Goal: Navigation & Orientation: Locate item on page

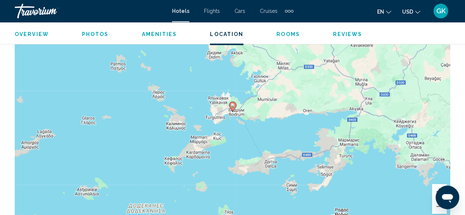
scroll to position [870, 0]
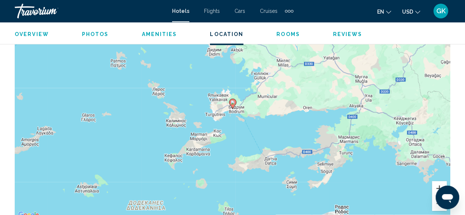
click at [434, 183] on button "Увеличить" at bounding box center [439, 188] width 15 height 15
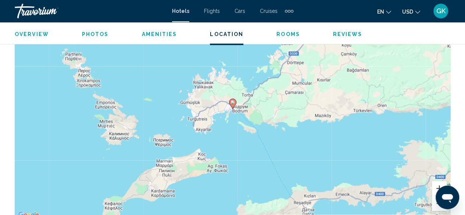
click at [434, 183] on button "Увеличить" at bounding box center [439, 188] width 15 height 15
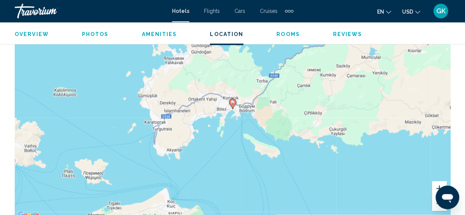
click at [434, 183] on button "Увеличить" at bounding box center [439, 188] width 15 height 15
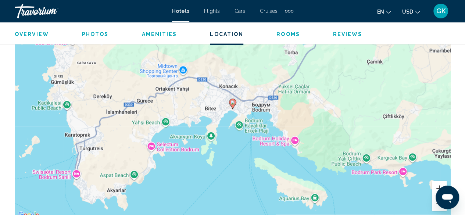
click at [434, 183] on button "Увеличить" at bounding box center [439, 188] width 15 height 15
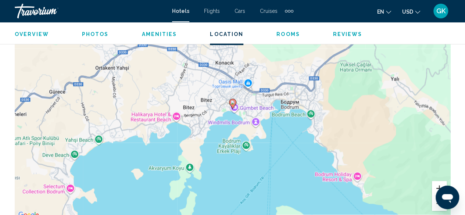
click at [434, 183] on button "Увеличить" at bounding box center [439, 188] width 15 height 15
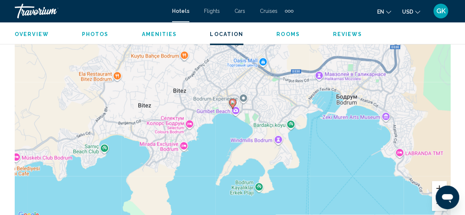
click at [438, 185] on button "Увеличить" at bounding box center [439, 188] width 15 height 15
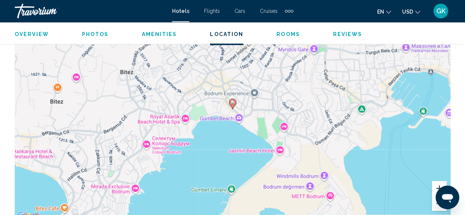
click at [438, 185] on button "Увеличить" at bounding box center [439, 188] width 15 height 15
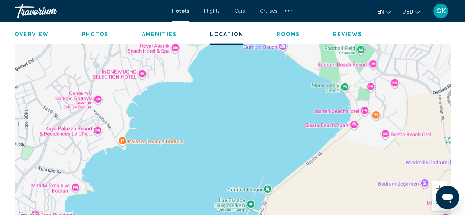
drag, startPoint x: 261, startPoint y: 189, endPoint x: 300, endPoint y: 101, distance: 96.4
click at [300, 101] on div "Чтобы активировать перетаскивание с помощью клавиатуры, нажмите Alt + Ввод. Пос…" at bounding box center [233, 109] width 436 height 221
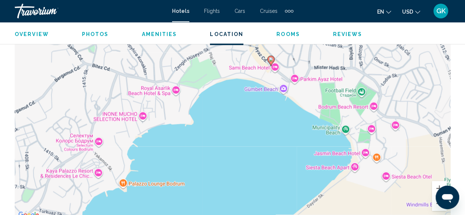
drag, startPoint x: 275, startPoint y: 91, endPoint x: 276, endPoint y: 137, distance: 45.3
click at [276, 137] on div "Чтобы активировать перетаскивание с помощью клавиатуры, нажмите Alt + Ввод. Пос…" at bounding box center [233, 109] width 436 height 221
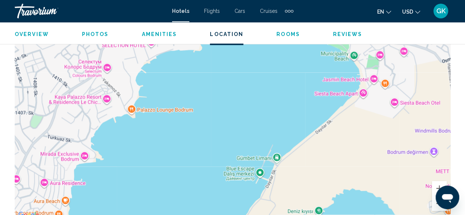
drag, startPoint x: 254, startPoint y: 167, endPoint x: 263, endPoint y: 88, distance: 79.6
click at [263, 88] on div "Чтобы активировать перетаскивание с помощью клавиатуры, нажмите Alt + Ввод. Пос…" at bounding box center [233, 109] width 436 height 221
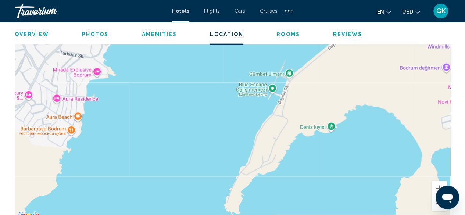
drag, startPoint x: 172, startPoint y: 179, endPoint x: 189, endPoint y: 88, distance: 92.4
click at [189, 88] on div "Чтобы активировать перетаскивание с помощью клавиатуры, нажмите Alt + Ввод. Пос…" at bounding box center [233, 109] width 436 height 221
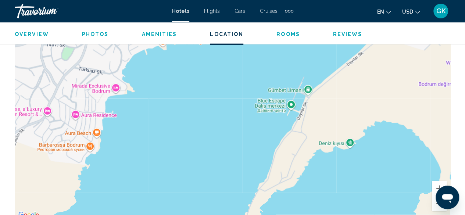
drag, startPoint x: 203, startPoint y: 117, endPoint x: 216, endPoint y: 147, distance: 32.6
click at [216, 147] on div "Main content" at bounding box center [233, 109] width 436 height 221
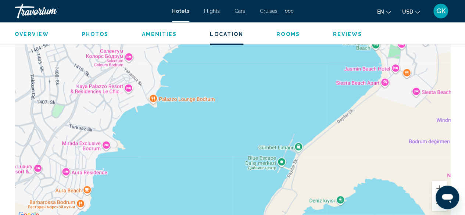
drag, startPoint x: 230, startPoint y: 65, endPoint x: 219, endPoint y: 120, distance: 55.8
click at [219, 120] on div "Main content" at bounding box center [233, 109] width 436 height 221
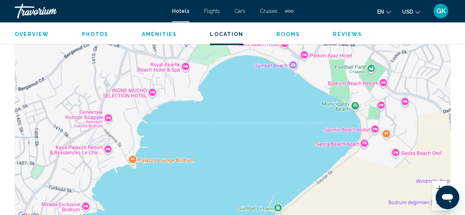
drag, startPoint x: 262, startPoint y: 73, endPoint x: 241, endPoint y: 141, distance: 71.2
click at [241, 141] on div "Чтобы активировать перетаскивание с помощью клавиатуры, нажмите Alt + Ввод. Пос…" at bounding box center [233, 109] width 436 height 221
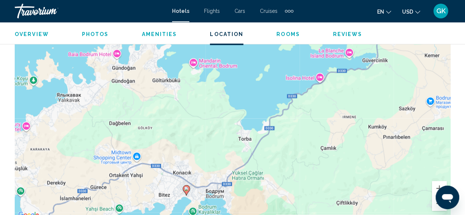
drag, startPoint x: 291, startPoint y: 64, endPoint x: 213, endPoint y: 150, distance: 115.4
click at [213, 150] on div "Чтобы активировать перетаскивание с помощью клавиатуры, нажмите Alt + Ввод. Пос…" at bounding box center [233, 109] width 436 height 221
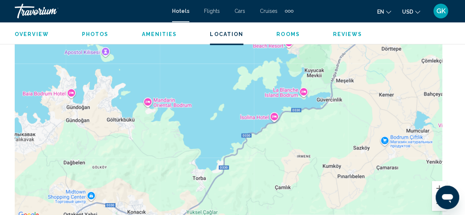
drag, startPoint x: 237, startPoint y: 102, endPoint x: 189, endPoint y: 144, distance: 63.4
click at [189, 144] on div "Чтобы активировать перетаскивание с помощью клавиатуры, нажмите Alt + Ввод. Пос…" at bounding box center [233, 109] width 436 height 221
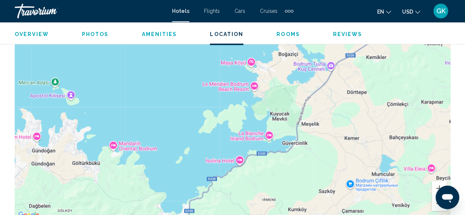
drag, startPoint x: 226, startPoint y: 89, endPoint x: 192, endPoint y: 133, distance: 55.5
click at [192, 133] on div "Чтобы активировать перетаскивание с помощью клавиатуры, нажмите Alt + Ввод. Пос…" at bounding box center [233, 109] width 436 height 221
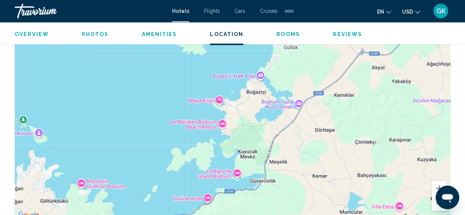
drag, startPoint x: 227, startPoint y: 87, endPoint x: 195, endPoint y: 125, distance: 50.1
click at [195, 125] on div "Чтобы активировать перетаскивание с помощью клавиатуры, нажмите Alt + Ввод. Пос…" at bounding box center [233, 109] width 436 height 221
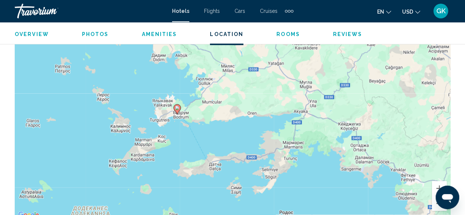
drag, startPoint x: 207, startPoint y: 173, endPoint x: 204, endPoint y: 137, distance: 35.4
click at [204, 137] on div "Чтобы активировать перетаскивание с помощью клавиатуры, нажмите Alt + Ввод. Пос…" at bounding box center [233, 109] width 436 height 221
